Goal: Navigation & Orientation: Find specific page/section

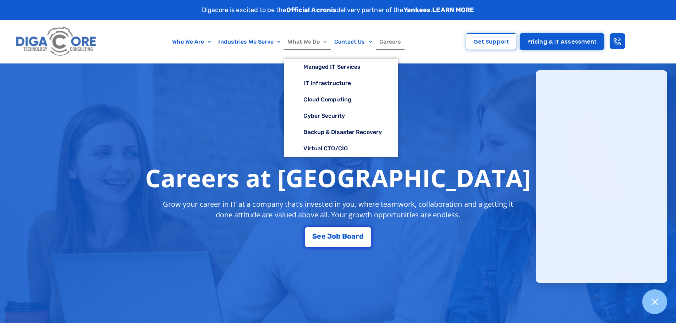
click at [307, 39] on link "What We Do" at bounding box center [307, 42] width 46 height 16
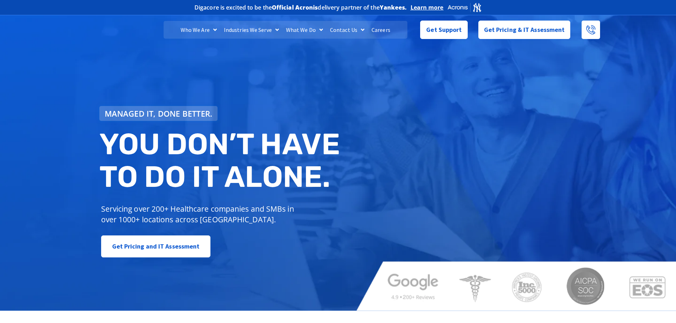
scroll to position [924, 0]
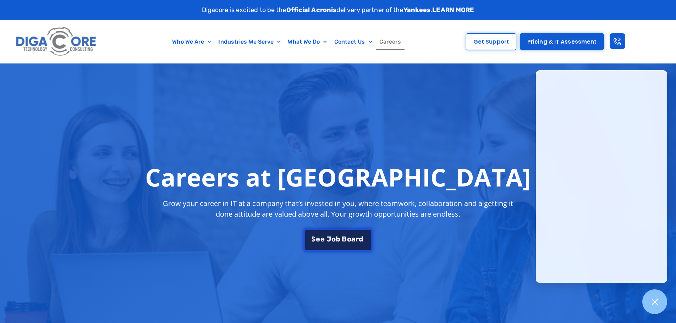
click at [352, 238] on span "a" at bounding box center [354, 239] width 4 height 7
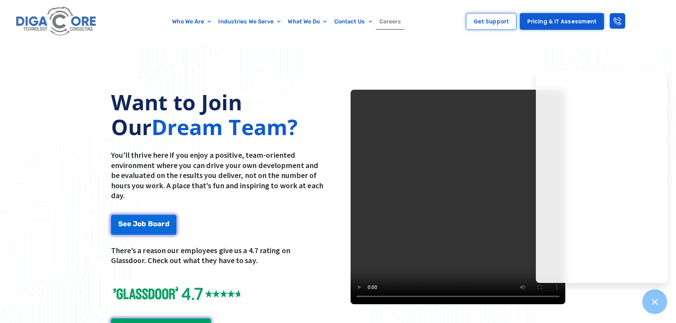
scroll to position [860, 0]
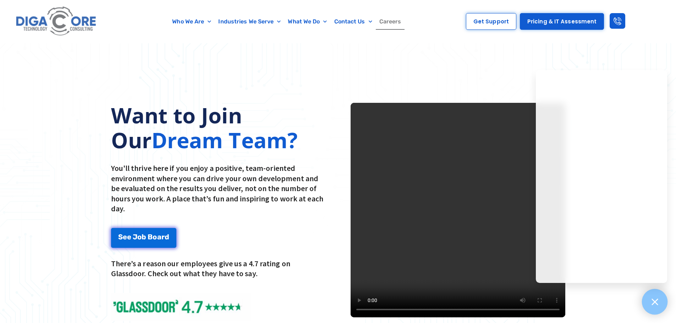
click at [655, 303] on icon at bounding box center [654, 302] width 9 height 9
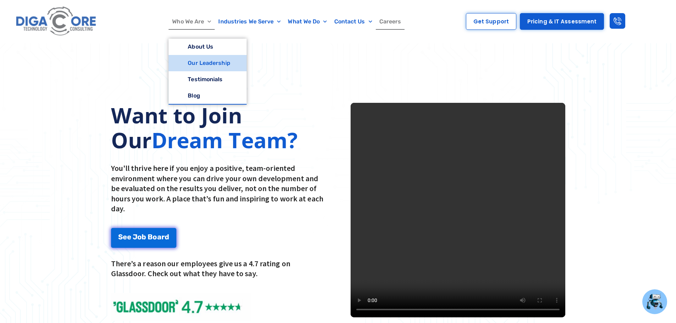
click at [196, 61] on link "Our Leadership" at bounding box center [208, 63] width 78 height 16
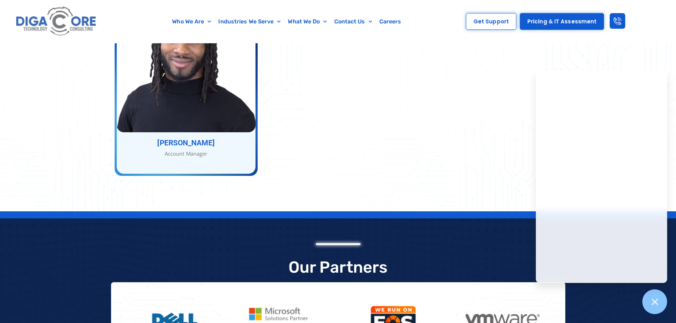
scroll to position [1420, 0]
